Goal: Find contact information: Obtain details needed to contact an individual or organization

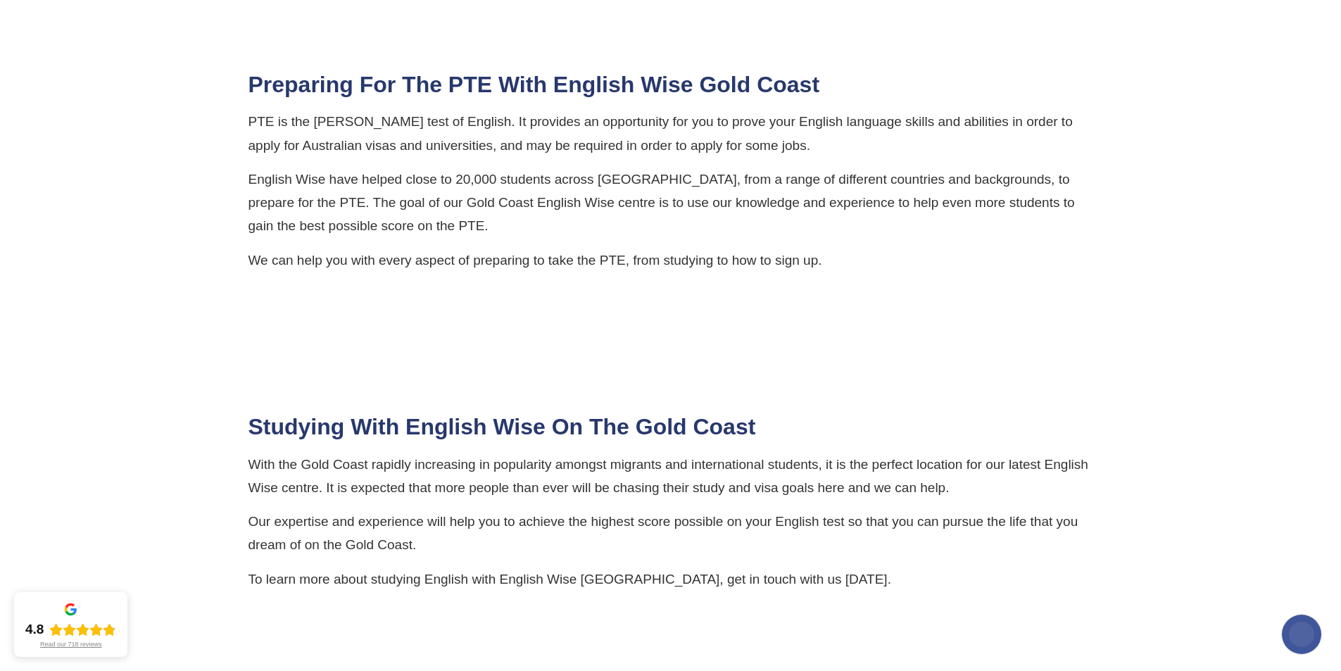
scroll to position [1760, 0]
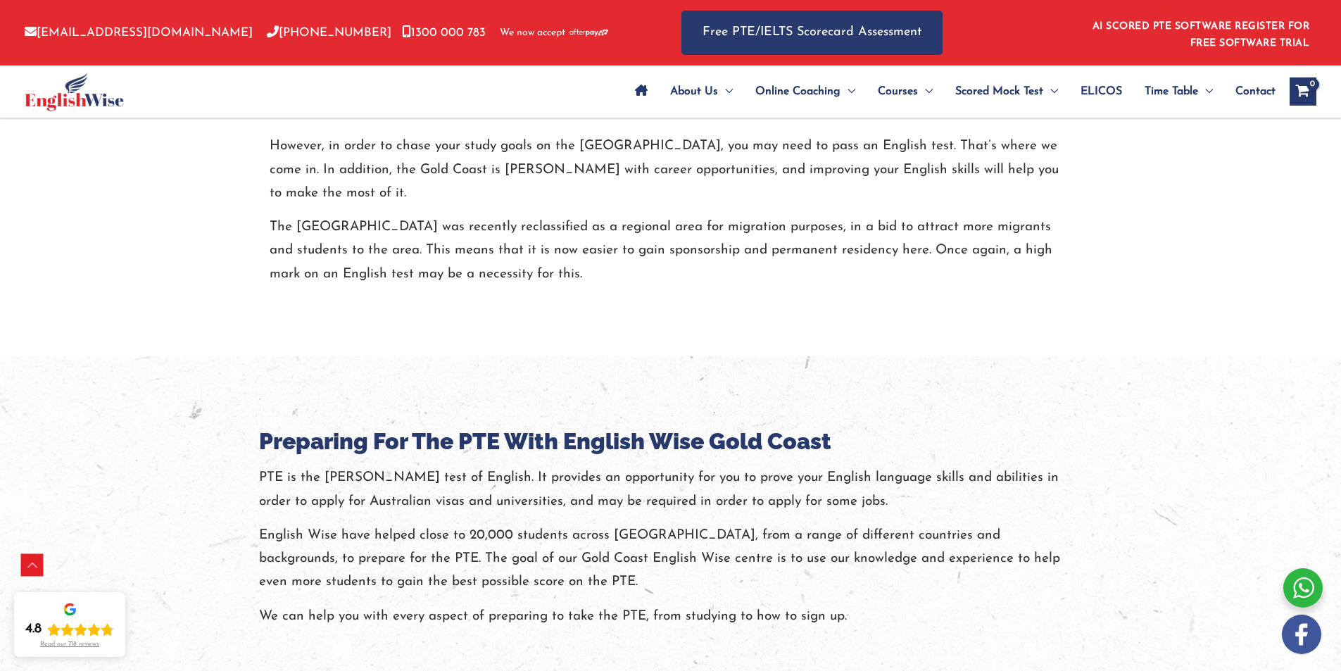
scroll to position [1760, 0]
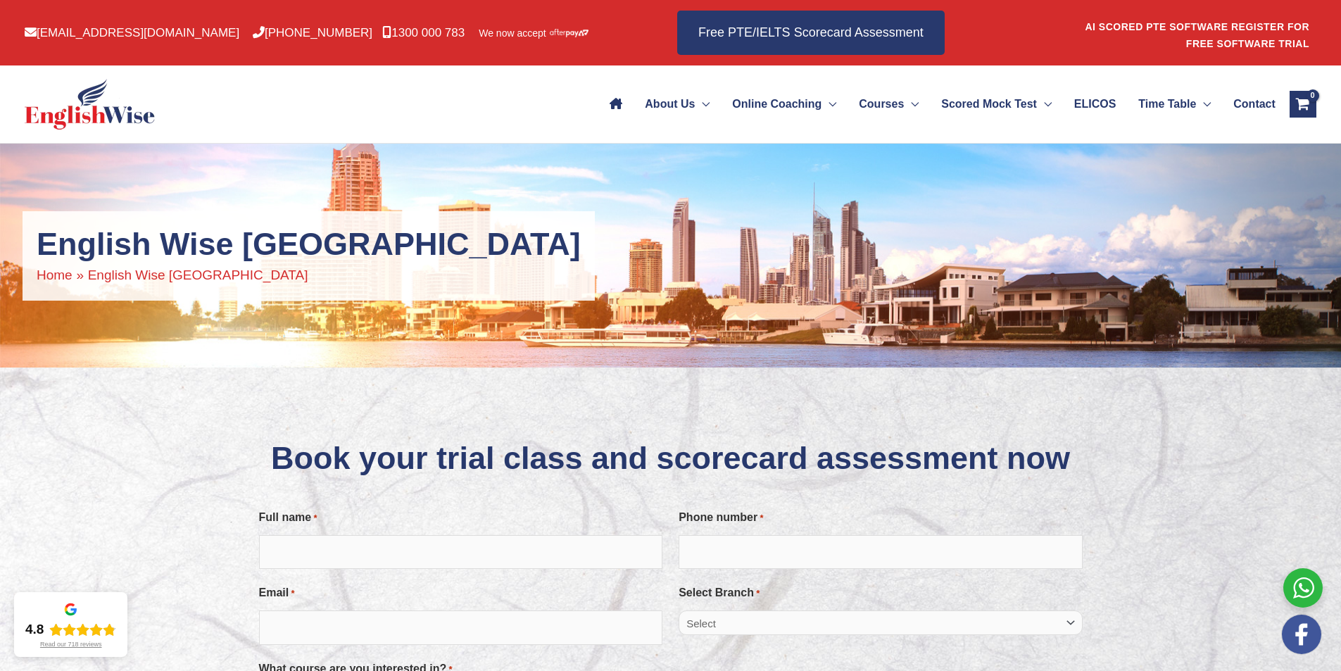
click at [80, 109] on img at bounding box center [90, 104] width 130 height 51
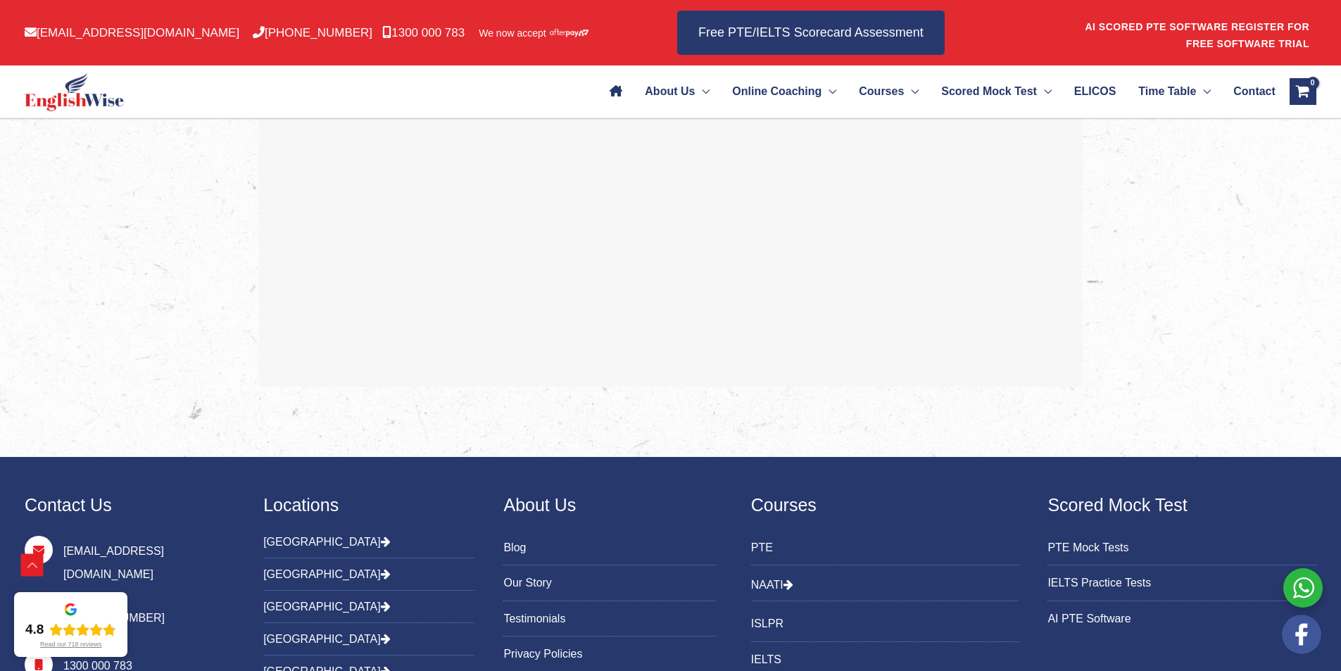
scroll to position [3362, 0]
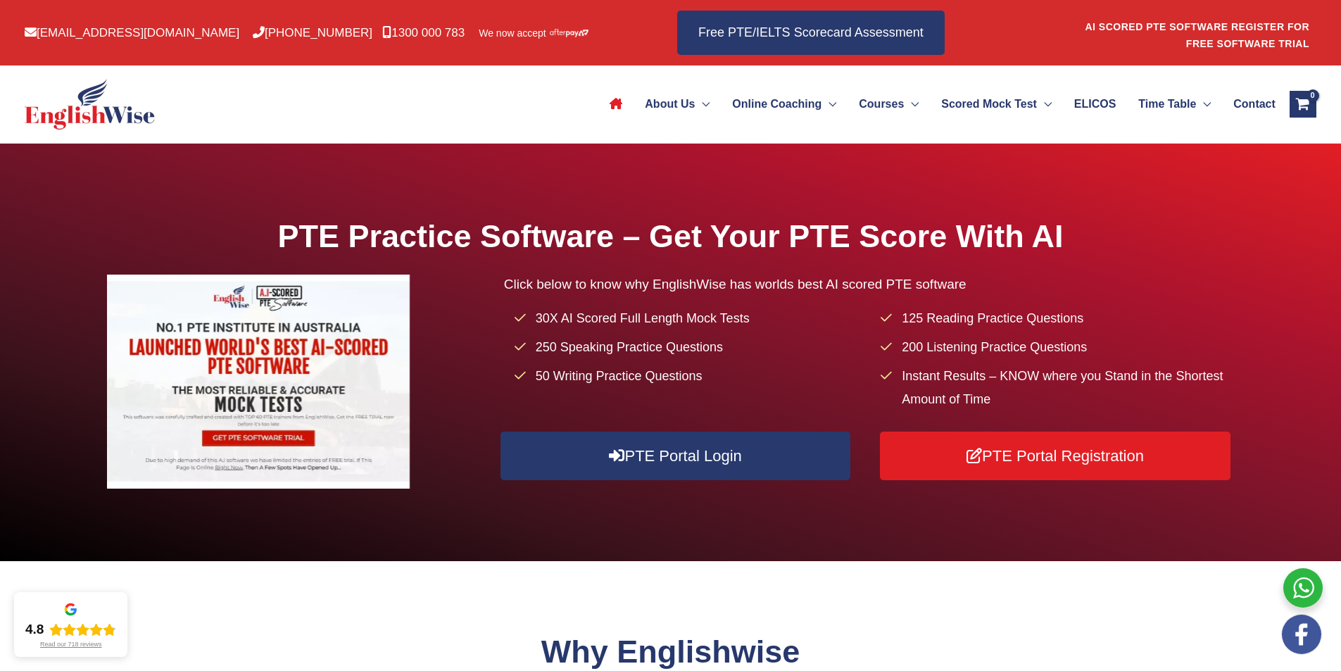
click at [1243, 96] on span "Contact" at bounding box center [1255, 104] width 42 height 49
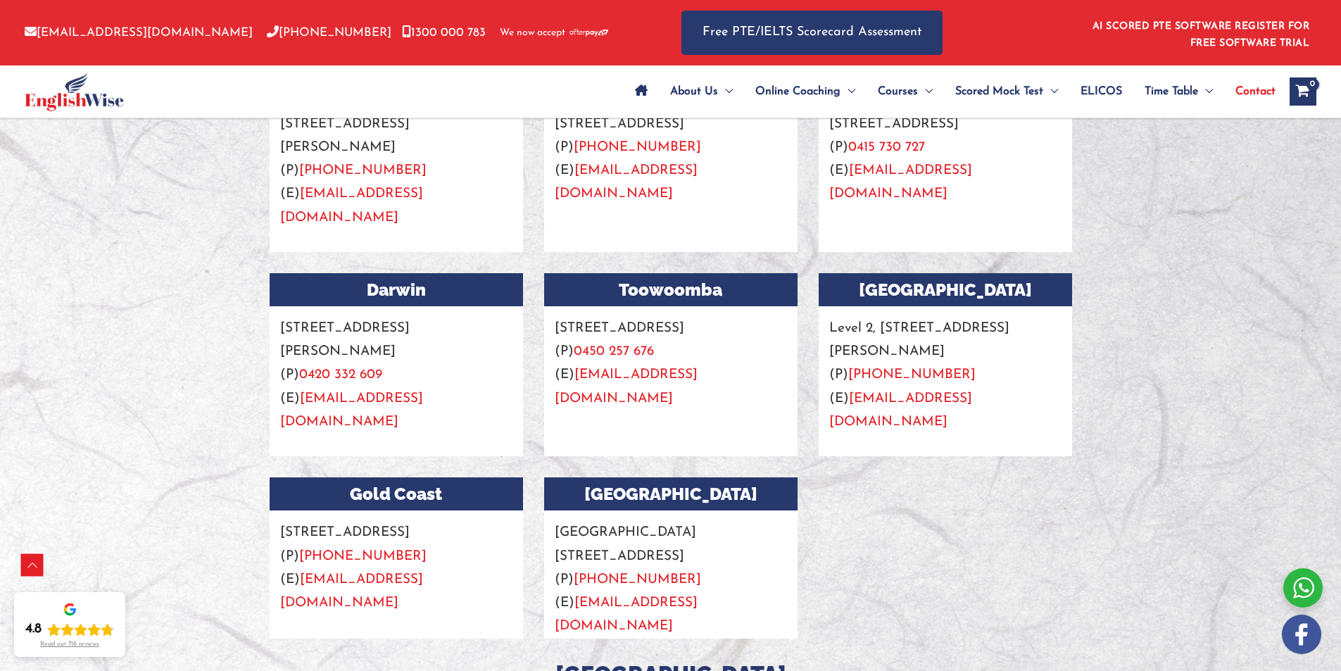
scroll to position [1619, 0]
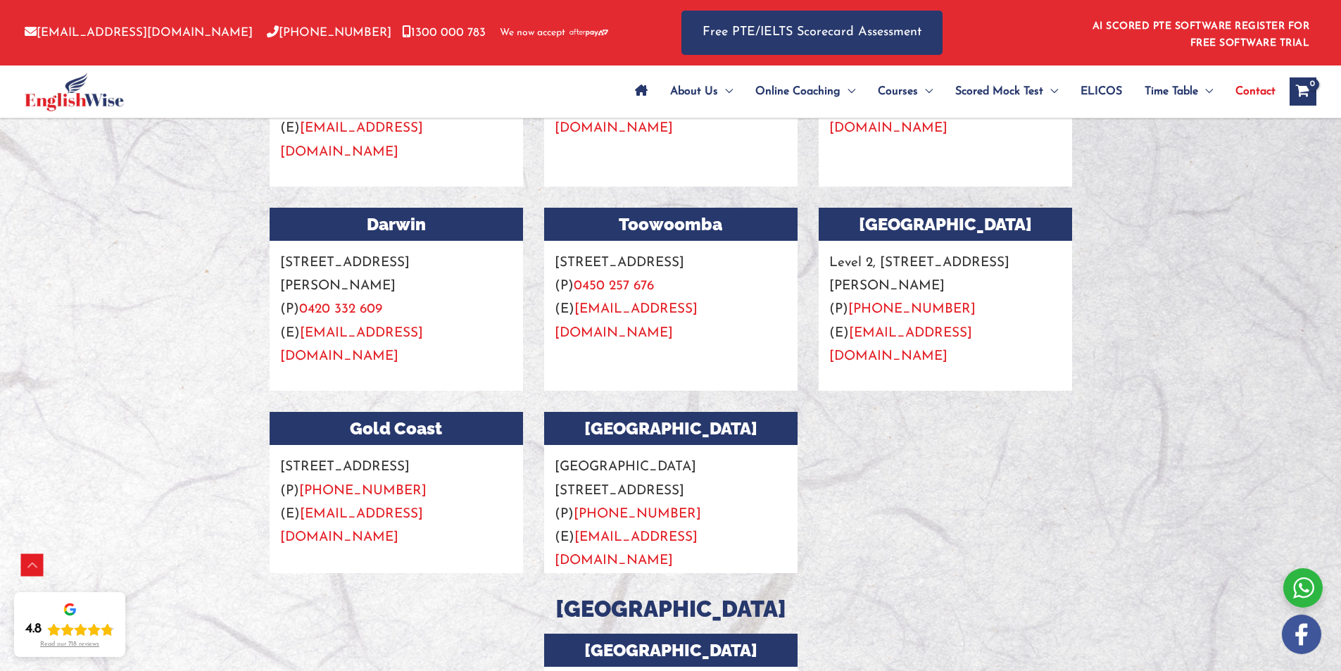
click at [352, 484] on link "+61 403 209 402" at bounding box center [362, 490] width 127 height 13
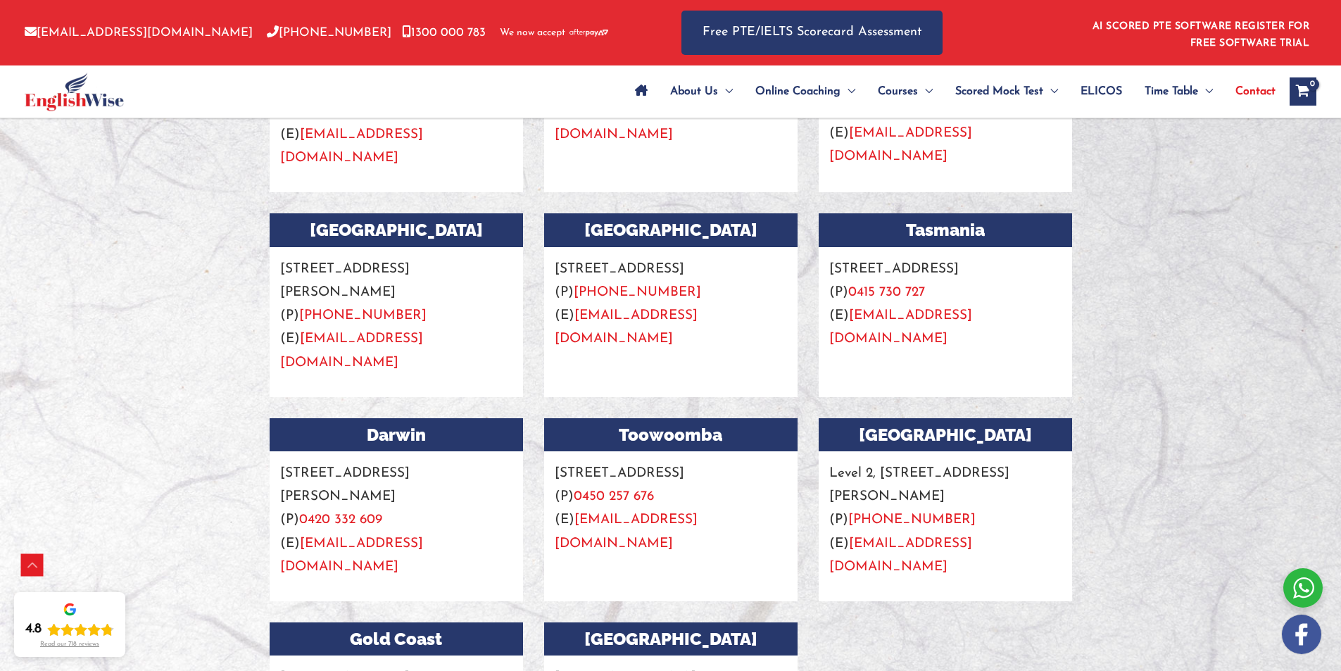
scroll to position [1408, 0]
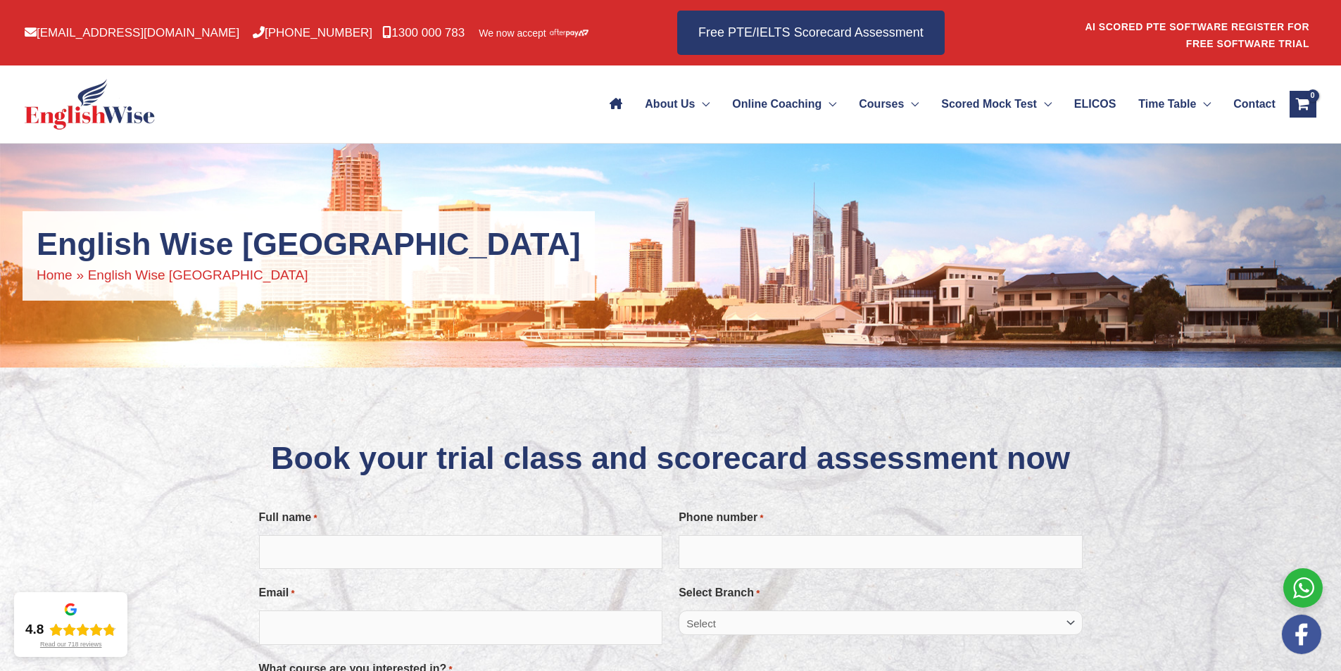
click at [1241, 103] on span "Contact" at bounding box center [1255, 104] width 42 height 49
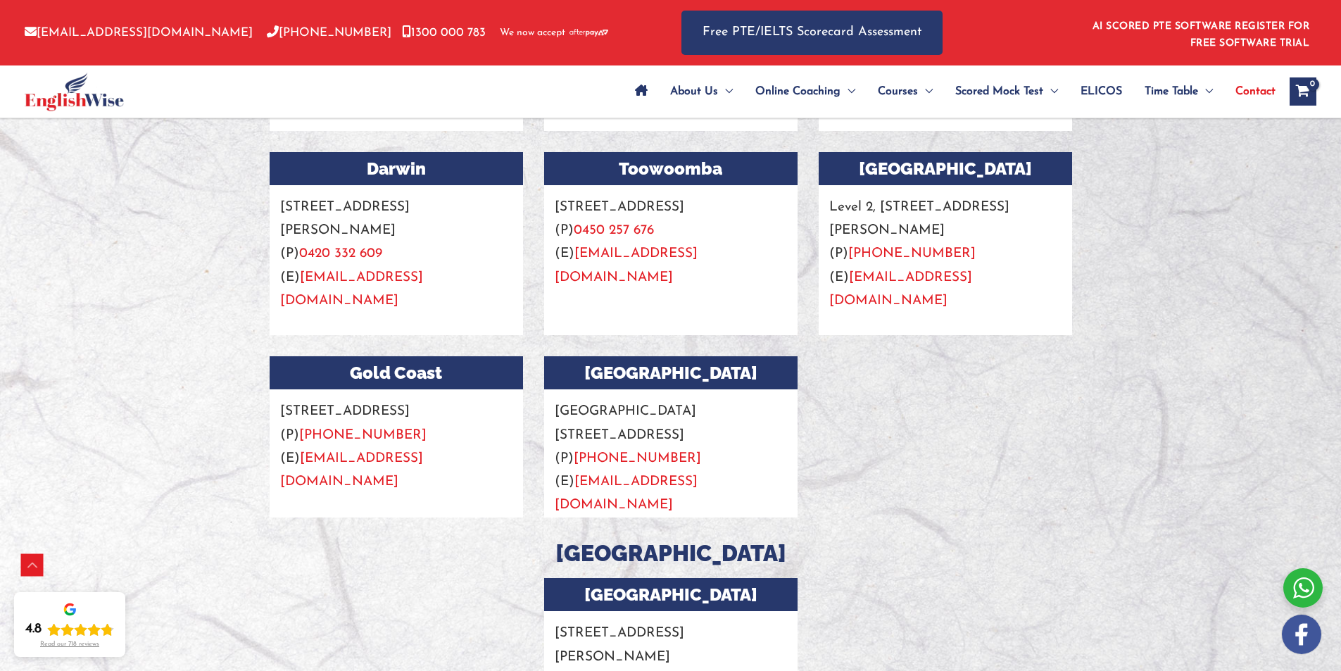
scroll to position [1690, 0]
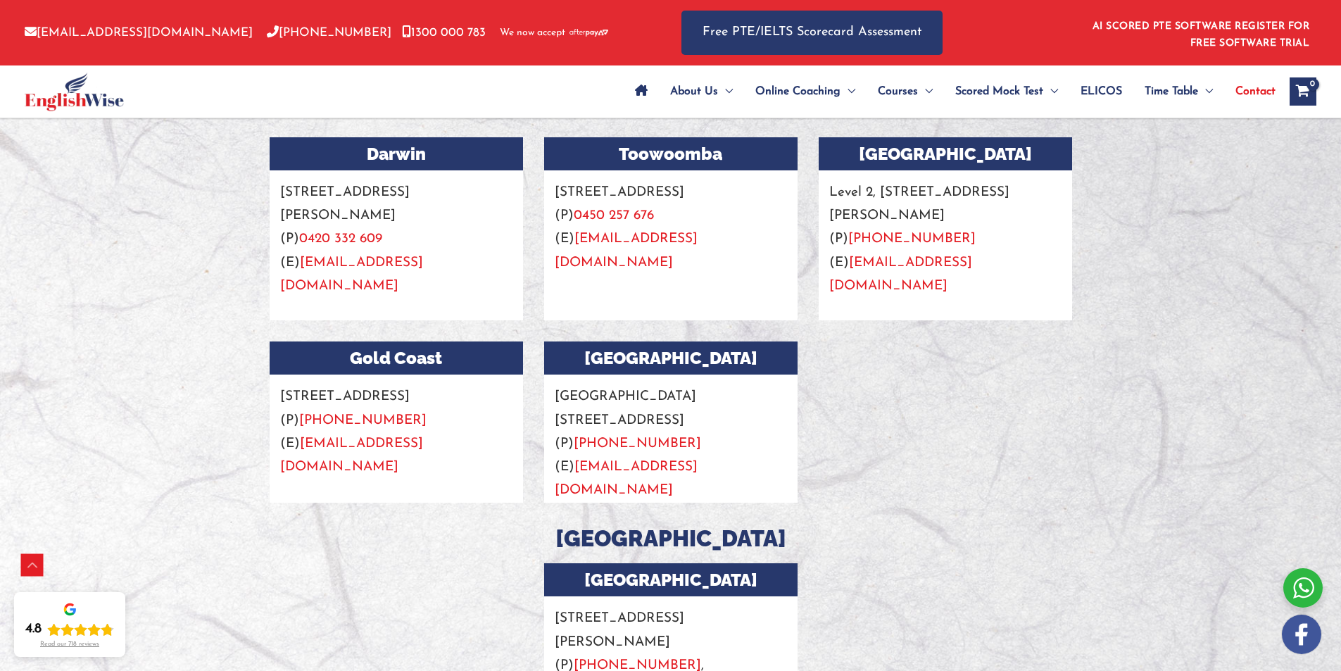
click at [342, 414] on link "+61 403 209 402" at bounding box center [362, 420] width 127 height 13
click at [158, 445] on div at bounding box center [670, 538] width 1341 height 1889
drag, startPoint x: 1026, startPoint y: 489, endPoint x: 1028, endPoint y: 422, distance: 66.2
click at [1026, 524] on h3 "United Arab Emirates" at bounding box center [671, 539] width 824 height 30
